Goal: Book appointment/travel/reservation

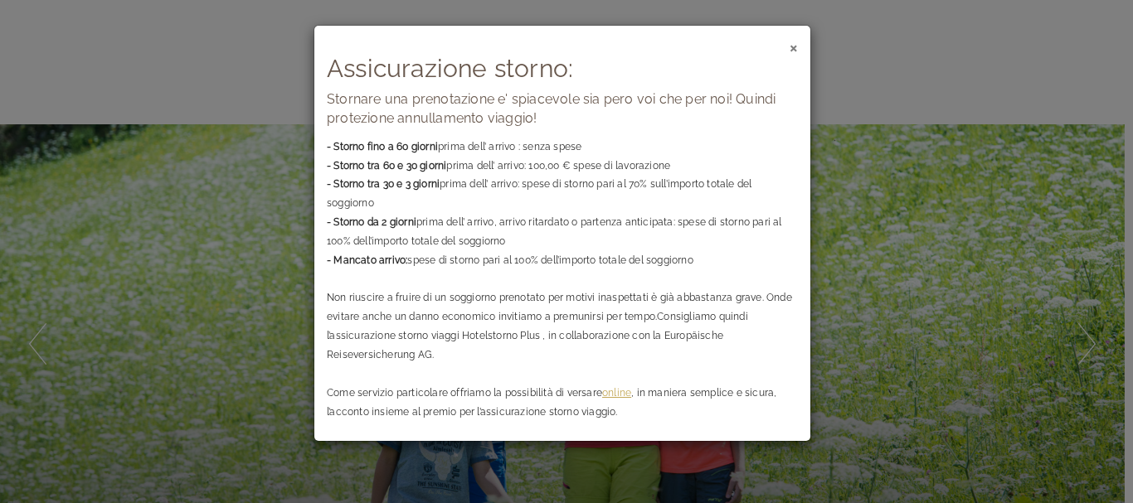
click at [795, 42] on span "×" at bounding box center [793, 46] width 8 height 21
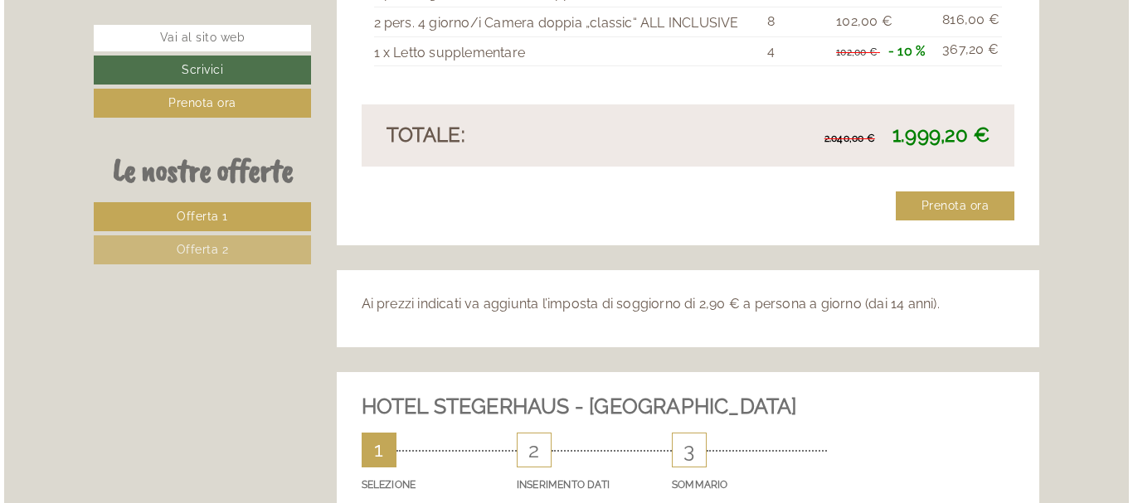
scroll to position [2654, 0]
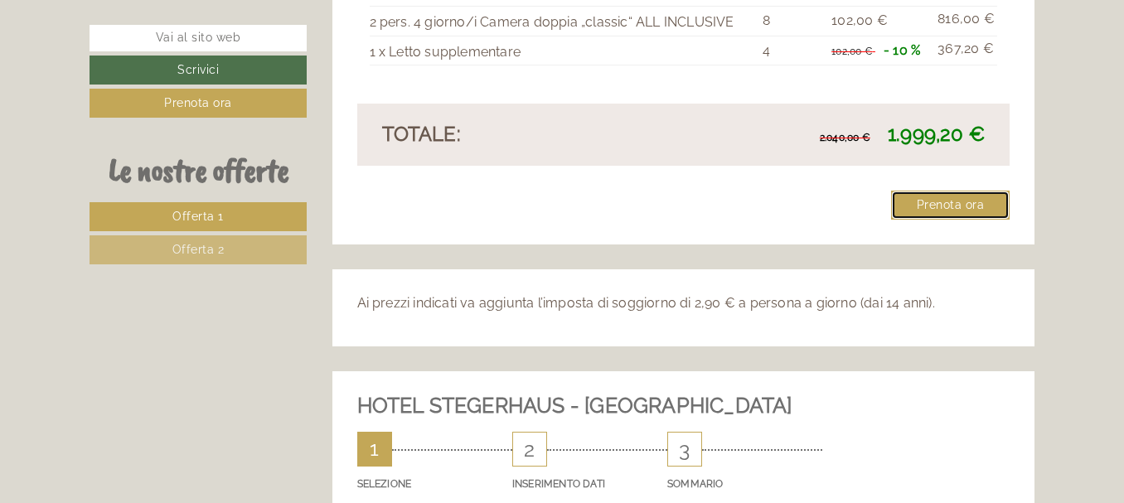
click at [949, 191] on link "Prenota ora" at bounding box center [950, 205] width 119 height 29
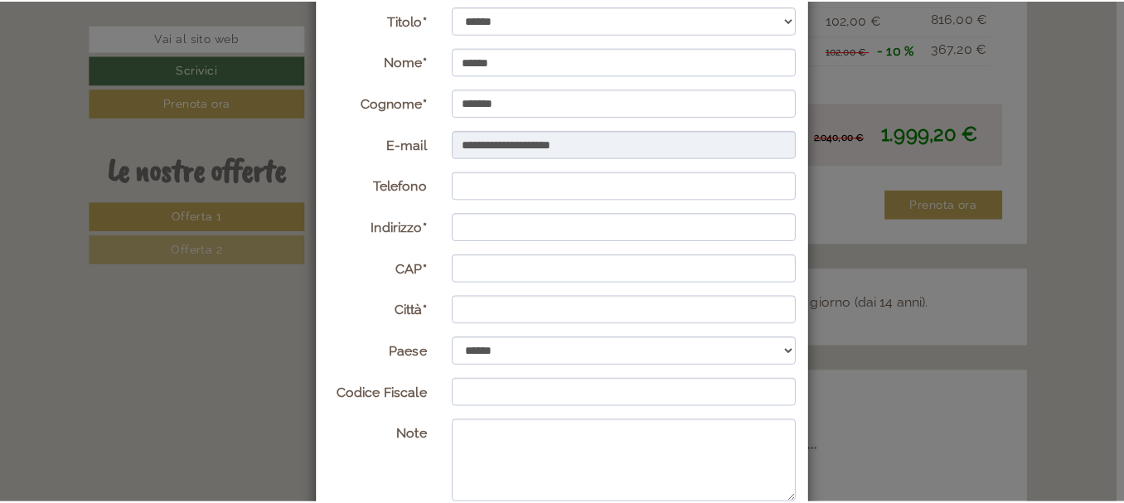
scroll to position [0, 0]
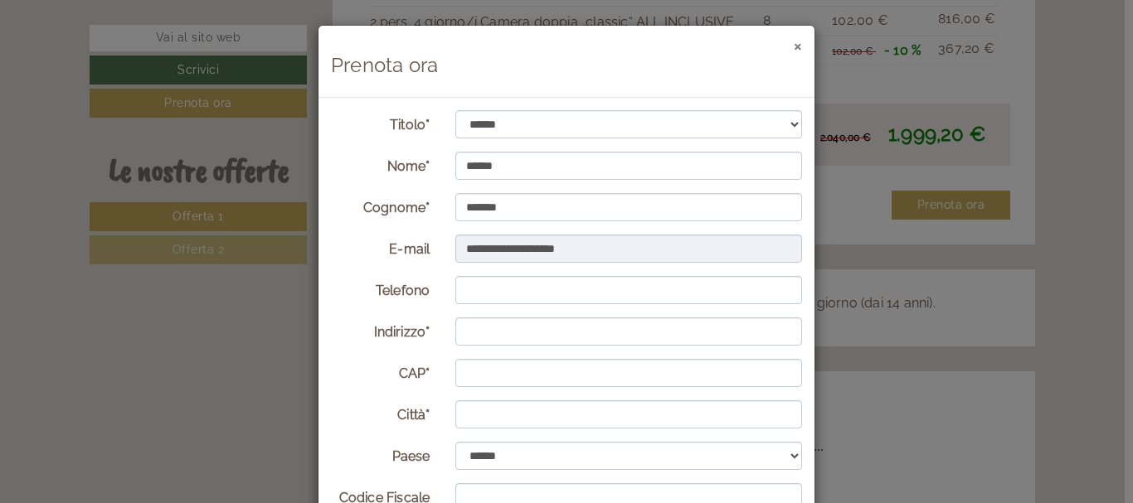
click at [794, 43] on button "×" at bounding box center [798, 44] width 8 height 17
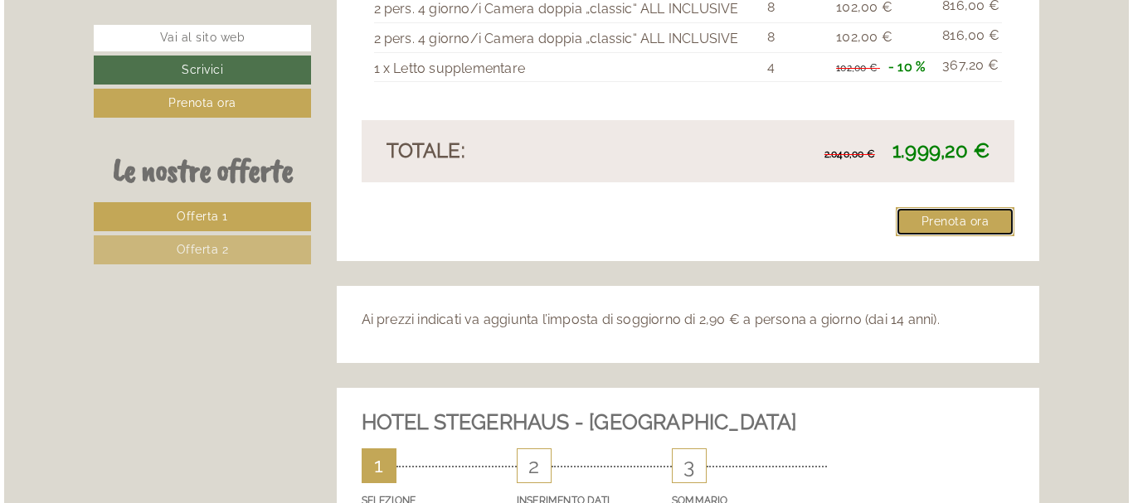
scroll to position [2654, 0]
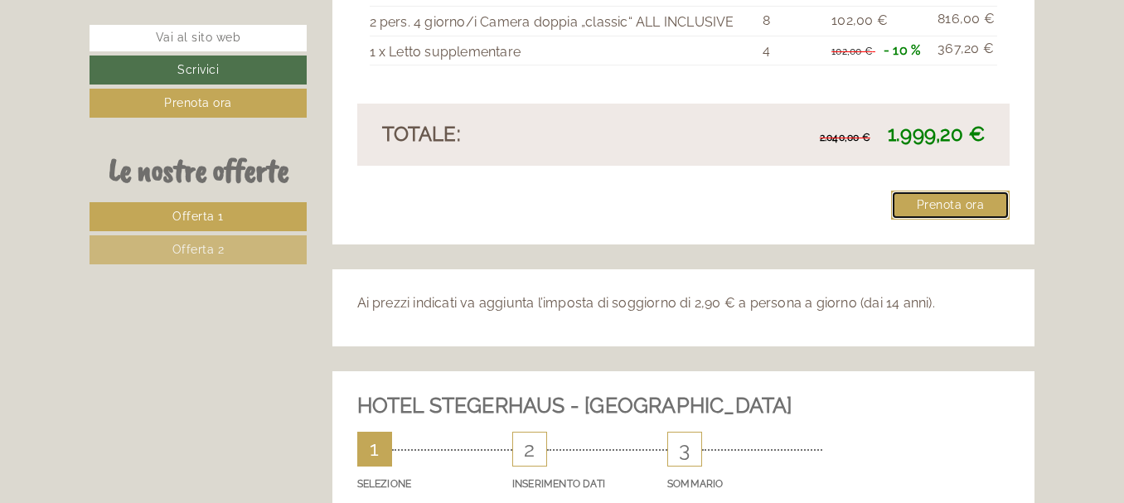
click at [949, 191] on link "Prenota ora" at bounding box center [950, 205] width 119 height 29
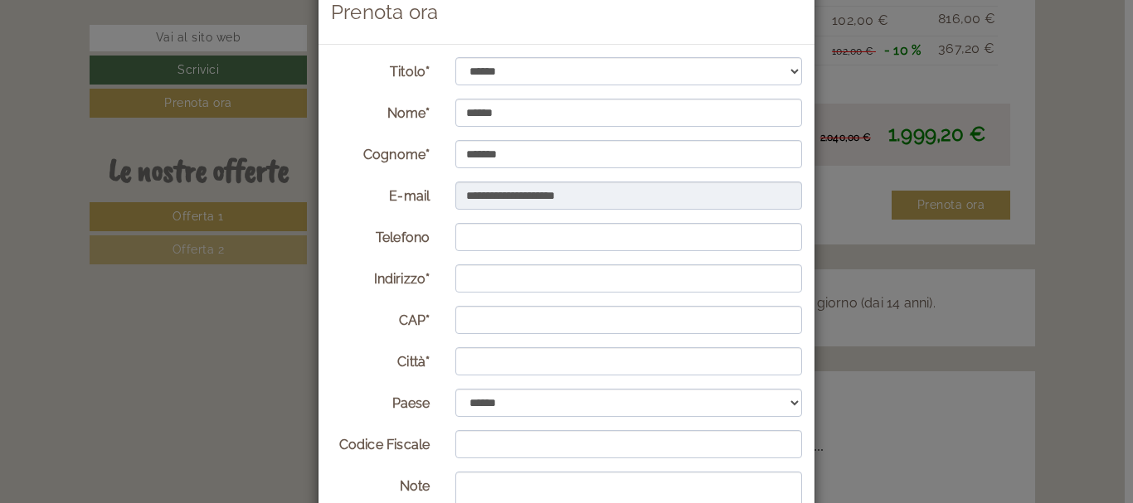
scroll to position [83, 0]
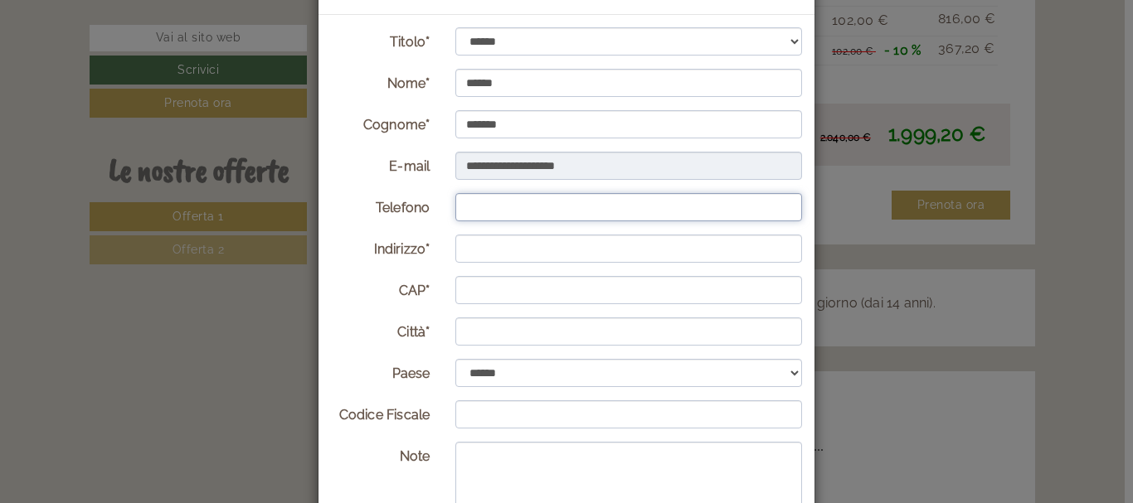
click at [556, 206] on input "Telefono" at bounding box center [628, 207] width 347 height 28
type input "**********"
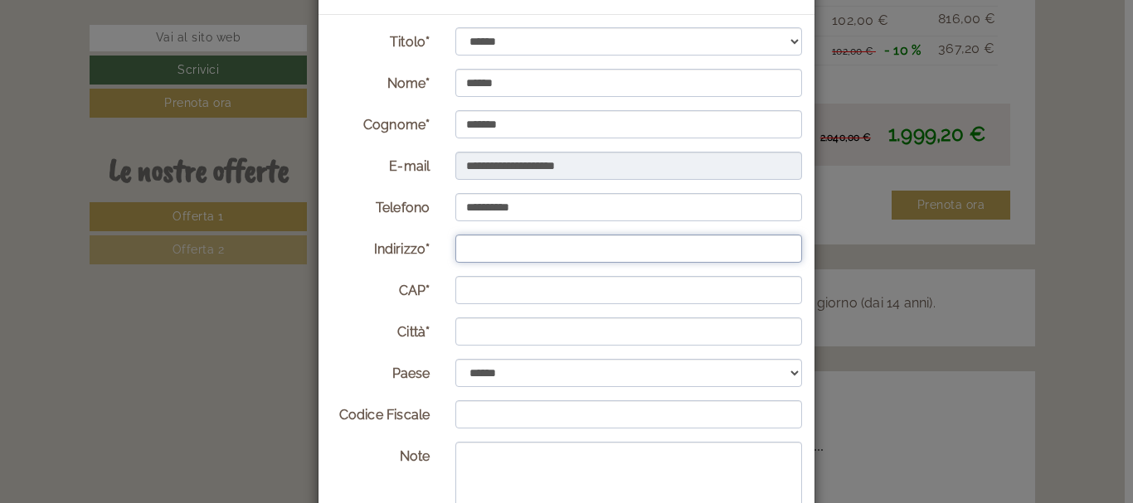
click at [537, 240] on input "Indirizzo*" at bounding box center [628, 249] width 347 height 28
type input "**********"
type input "*****"
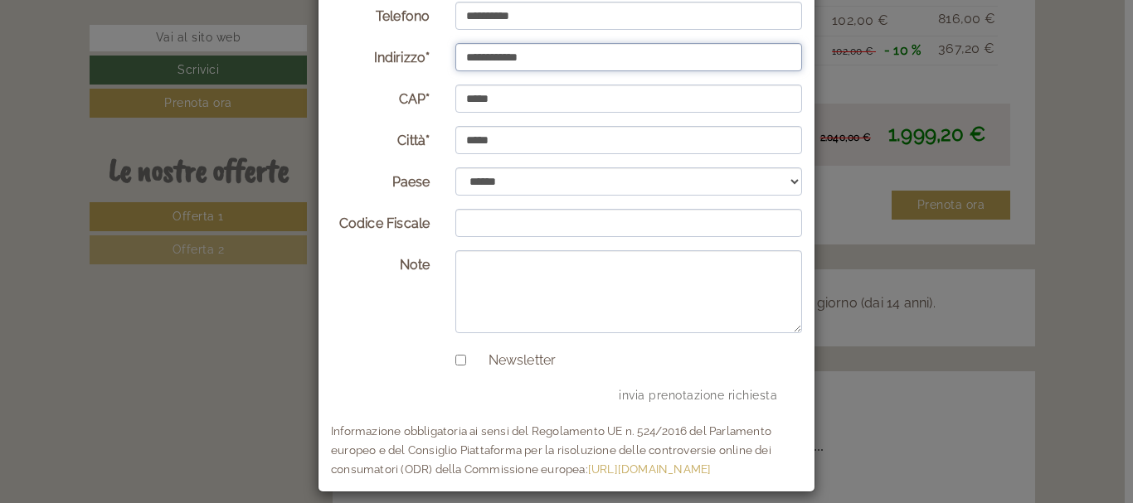
scroll to position [289, 0]
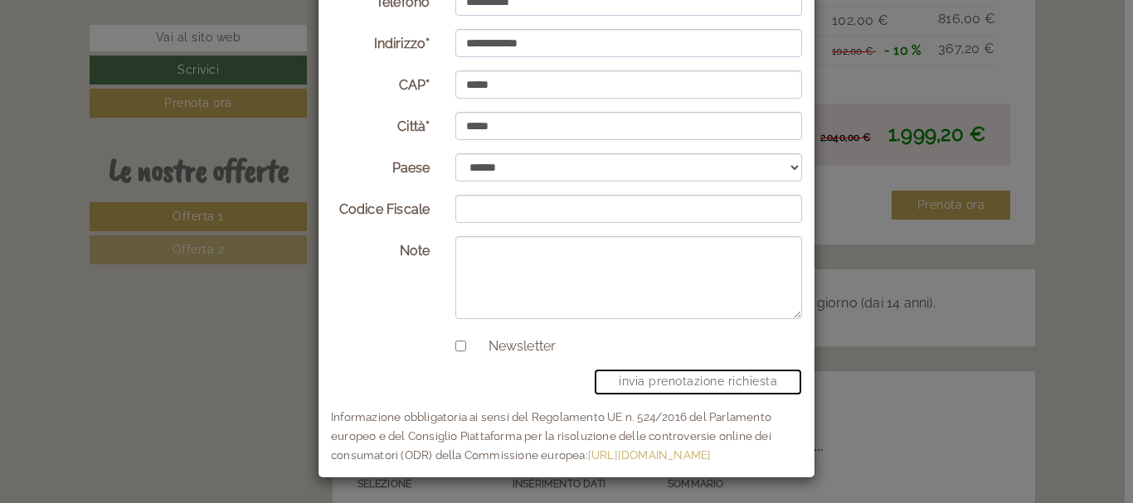
click at [663, 376] on button "invia prenotazione richiesta" at bounding box center [698, 382] width 208 height 27
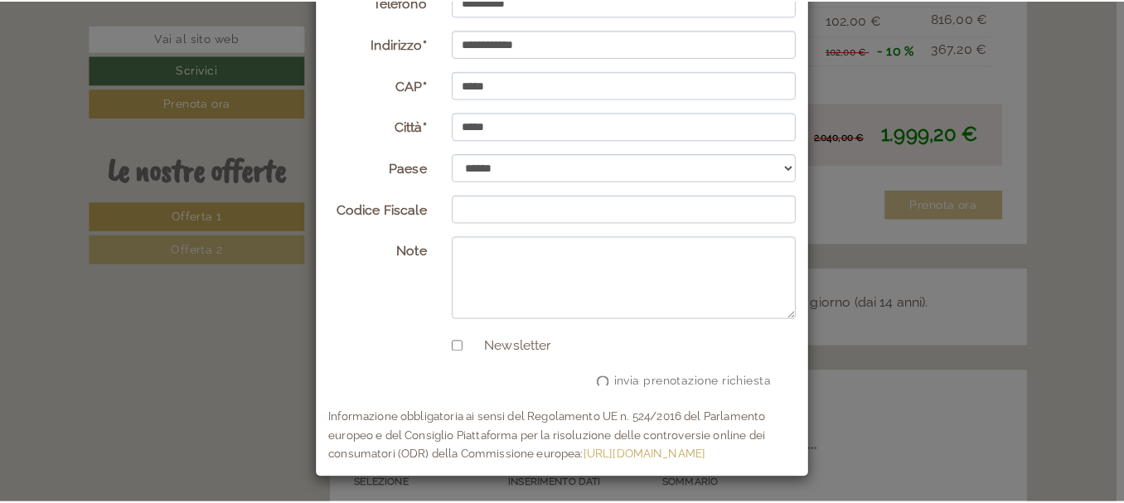
scroll to position [0, 0]
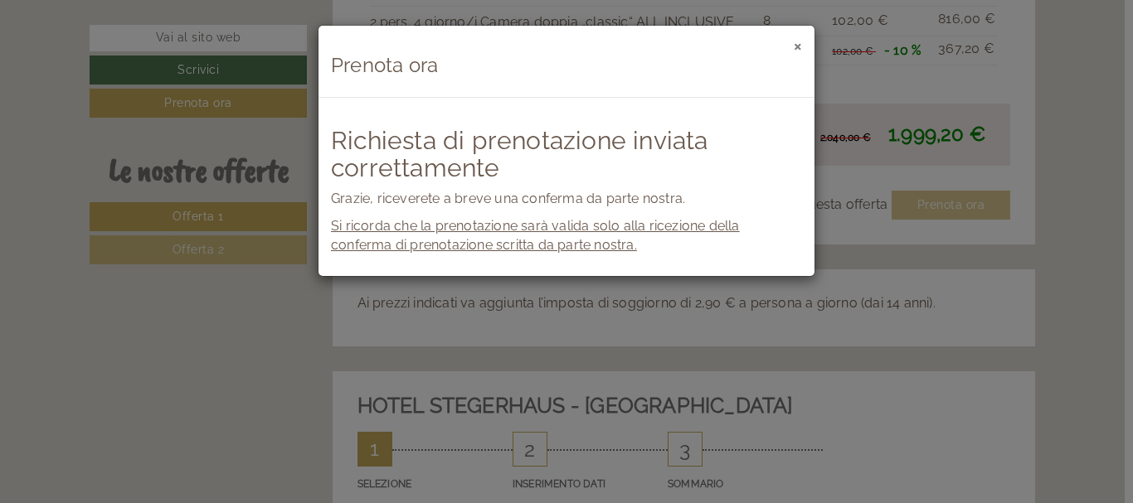
click at [798, 46] on button "×" at bounding box center [798, 44] width 8 height 17
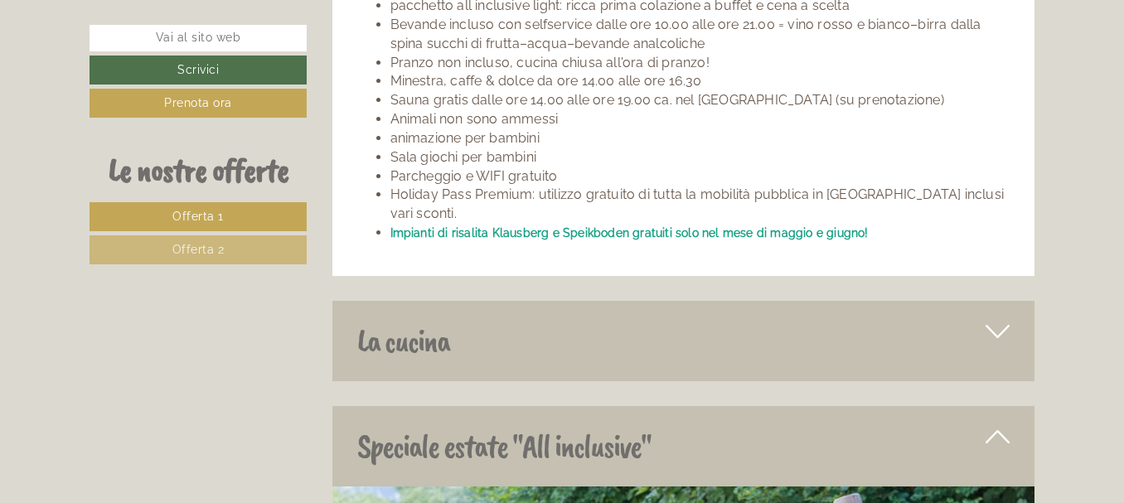
scroll to position [4312, 0]
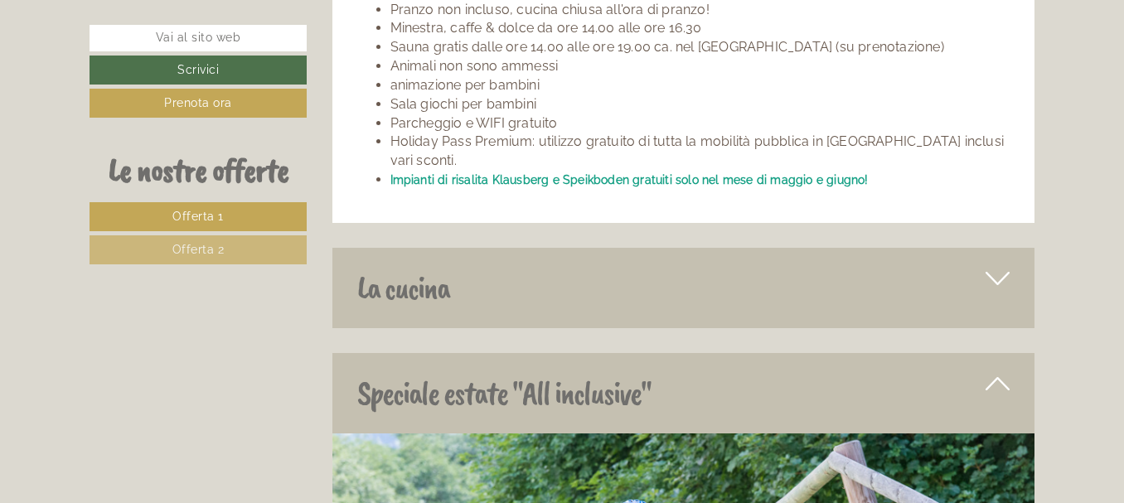
click at [987, 265] on icon at bounding box center [998, 279] width 24 height 28
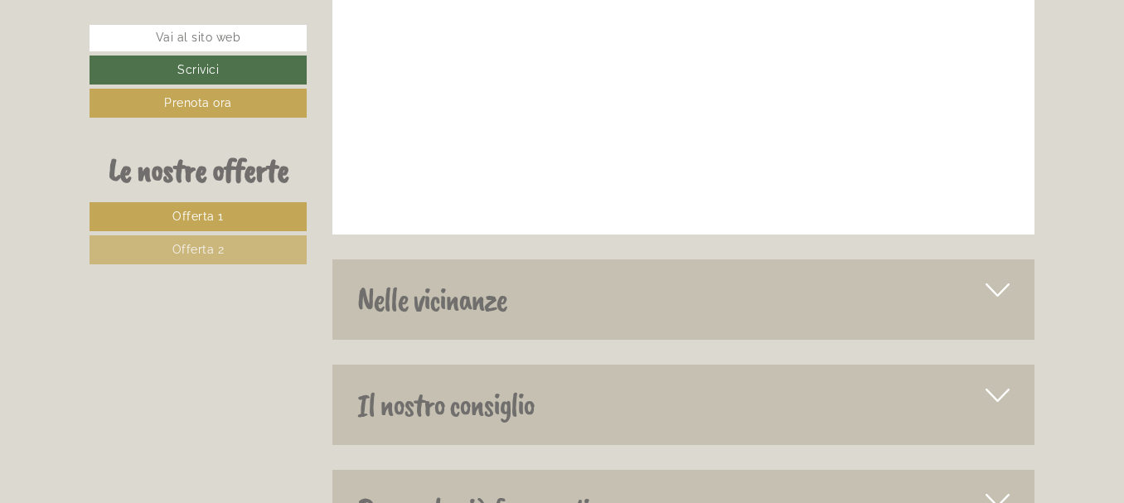
scroll to position [6219, 0]
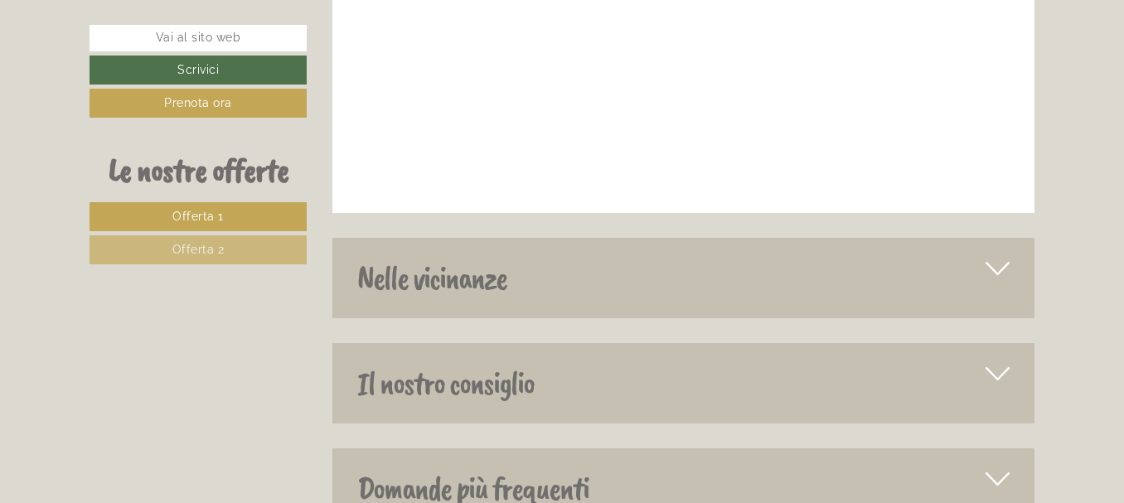
click at [903, 248] on div "Nelle vicinanze" at bounding box center [684, 278] width 703 height 80
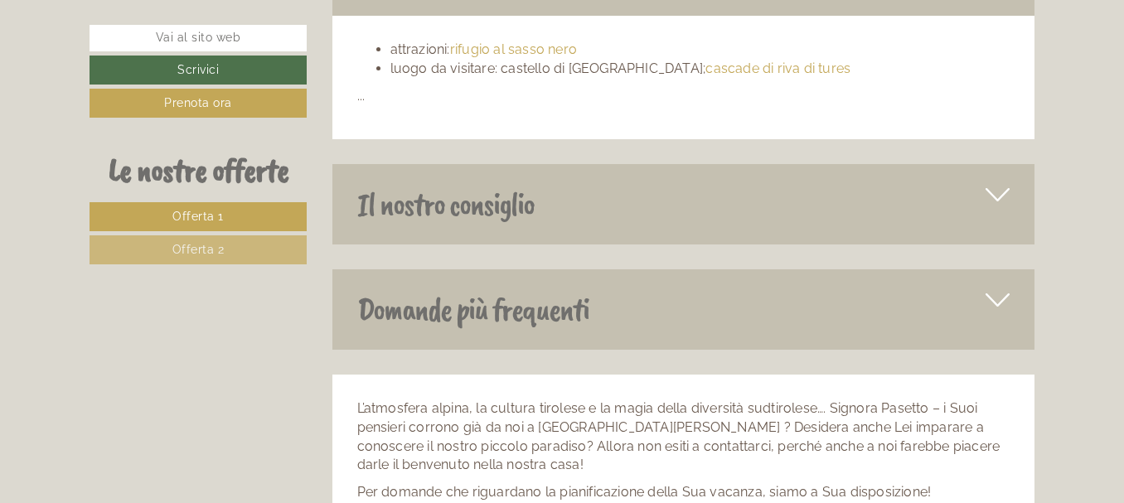
scroll to position [6551, 0]
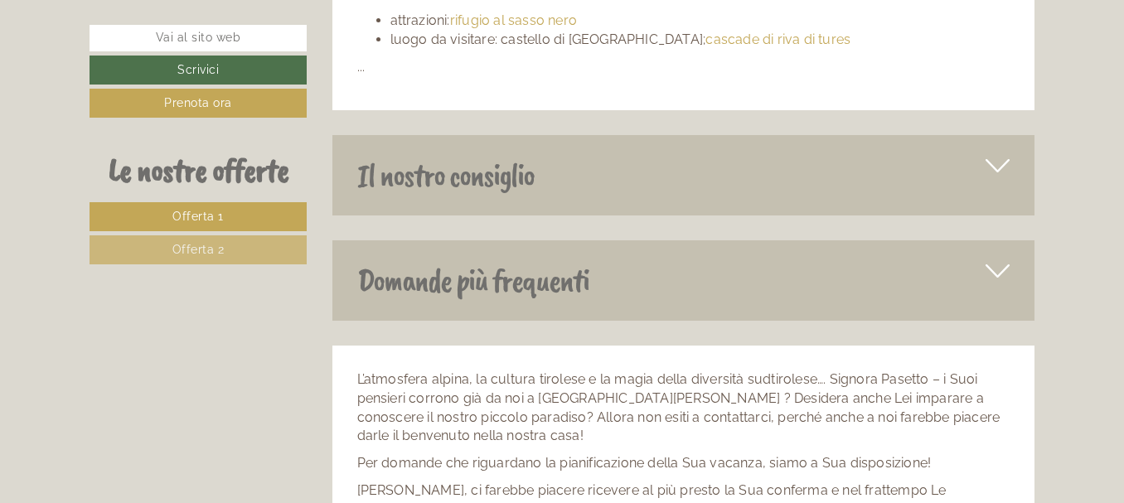
click at [950, 148] on div "Il nostro consiglio" at bounding box center [684, 175] width 703 height 80
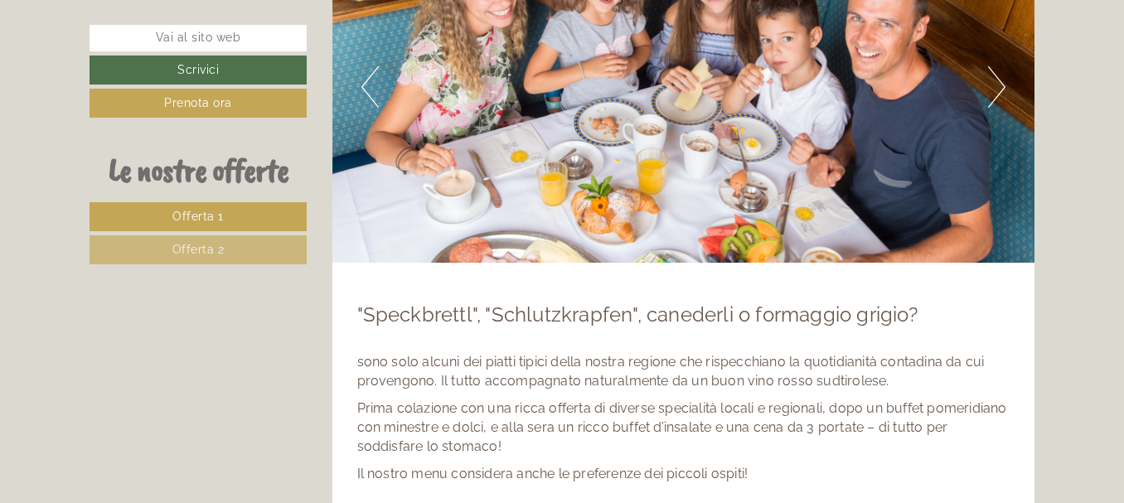
scroll to position [4727, 0]
